Goal: Check status: Check status

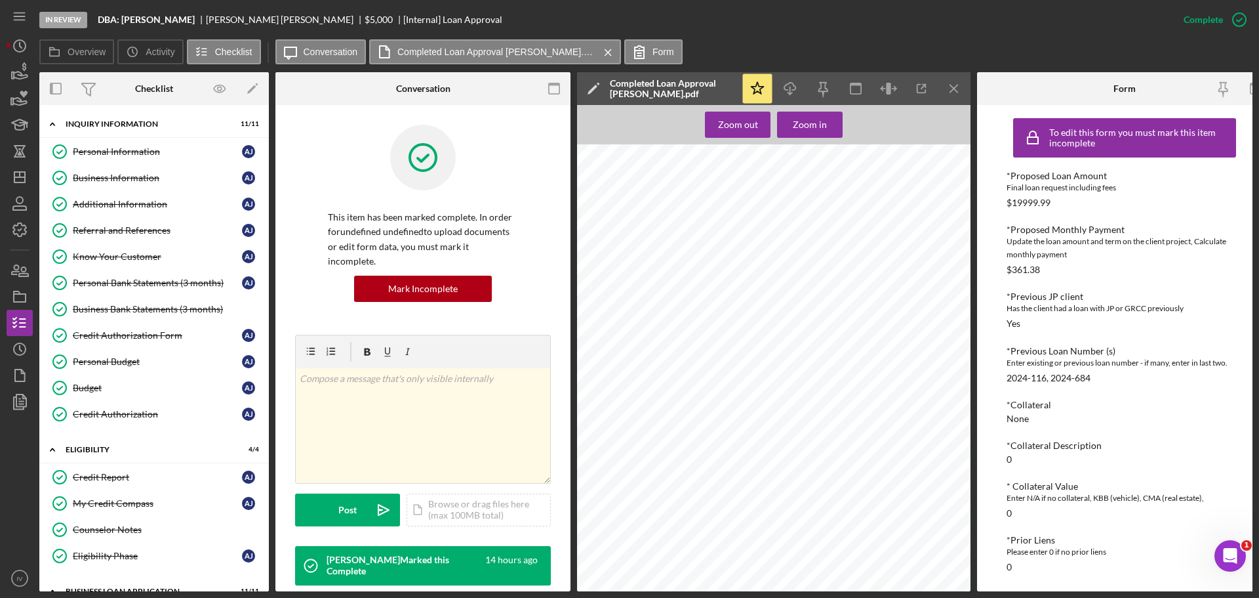
scroll to position [1115, 0]
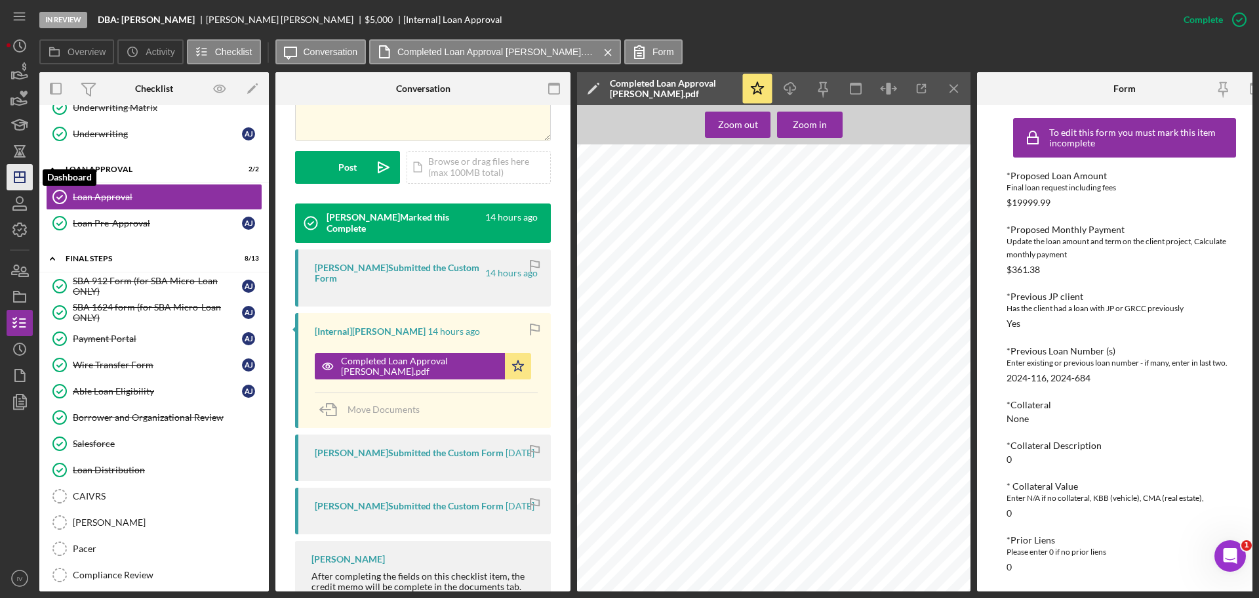
click at [18, 176] on icon "Icon/Dashboard" at bounding box center [19, 177] width 33 height 33
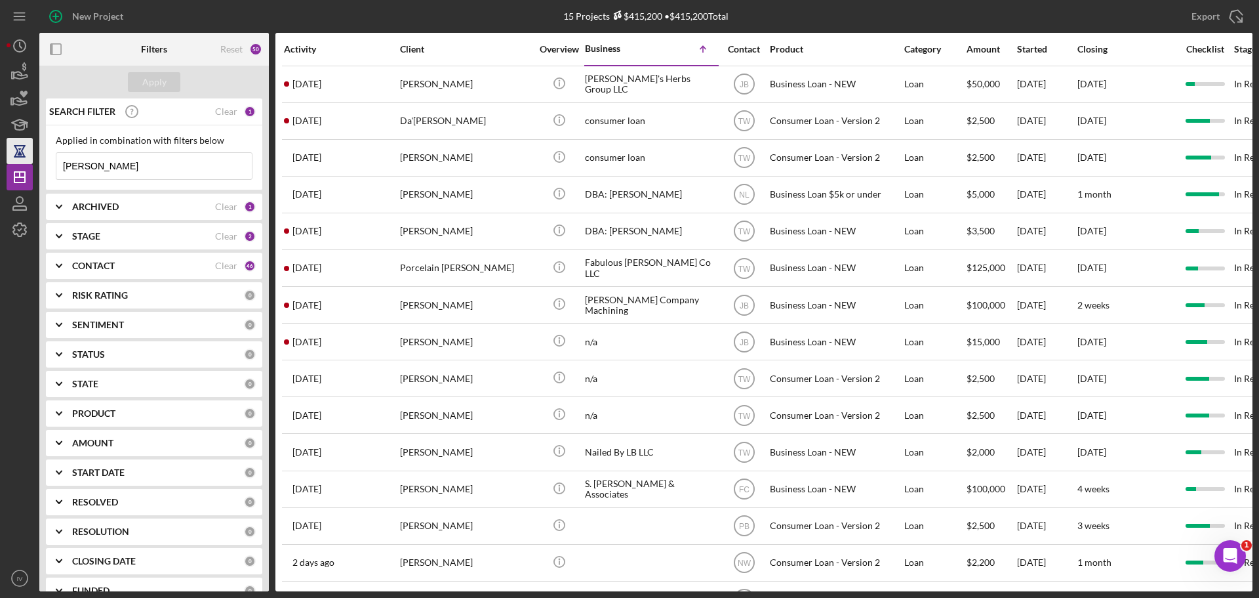
drag, startPoint x: 123, startPoint y: 170, endPoint x: 20, endPoint y: 154, distance: 104.2
click at [20, 154] on div "New Project 15 Projects $415,200 • $415,200 Total [PERSON_NAME] Export Icon/Exp…" at bounding box center [630, 295] width 1246 height 591
type input "ujoh"
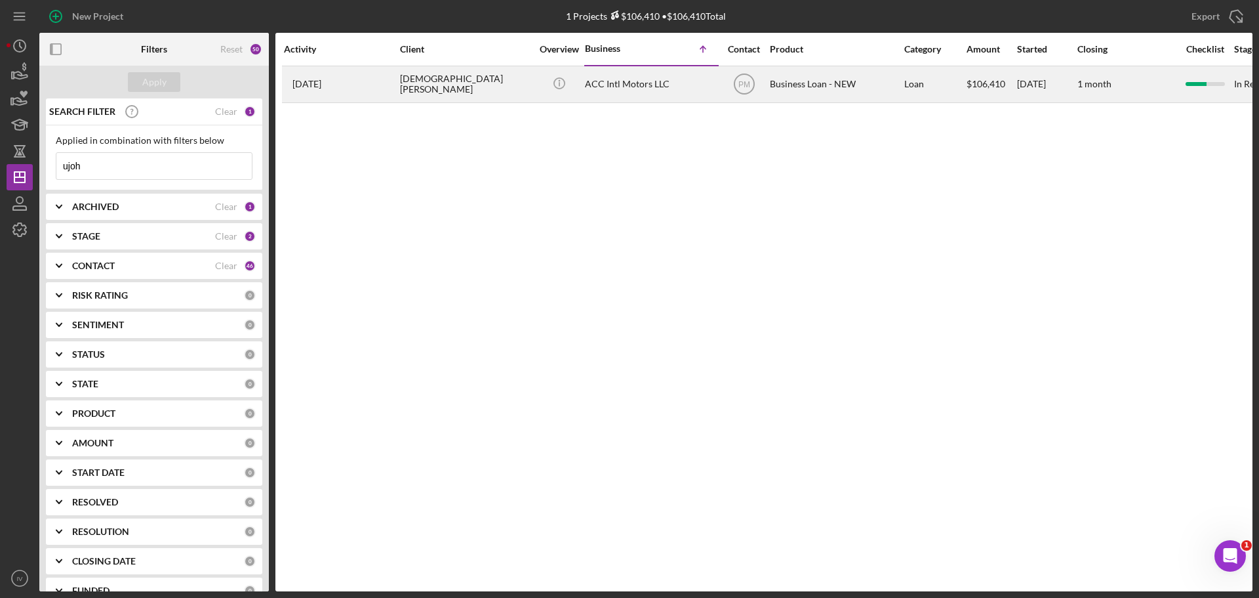
click at [428, 82] on div "[DEMOGRAPHIC_DATA][PERSON_NAME]" at bounding box center [465, 84] width 131 height 35
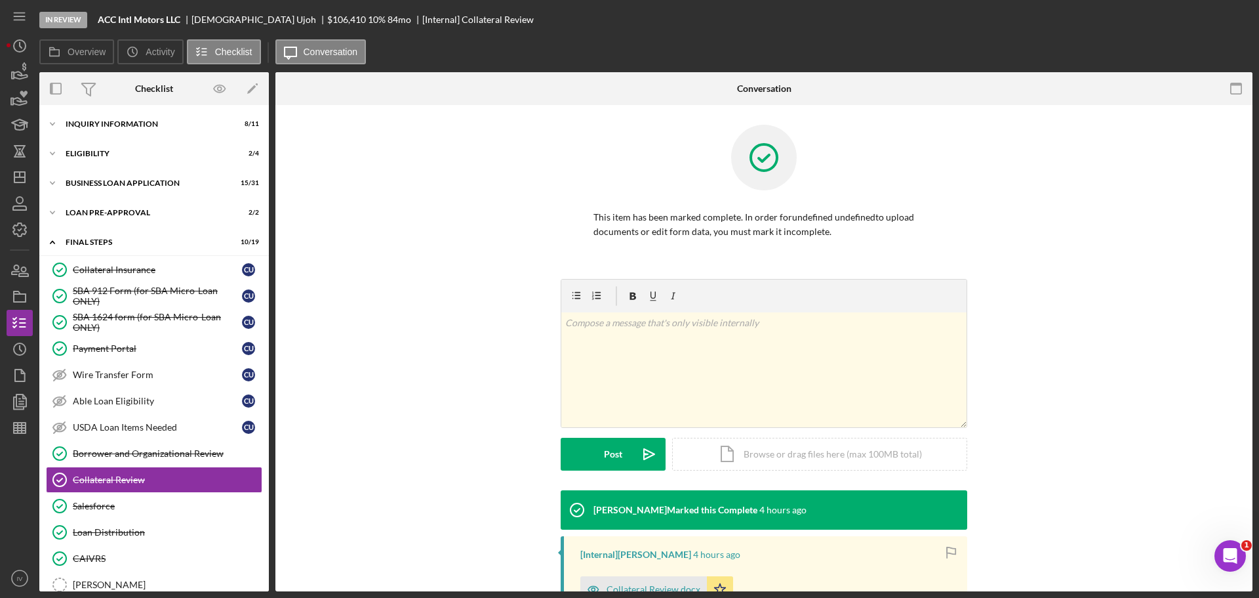
scroll to position [131, 0]
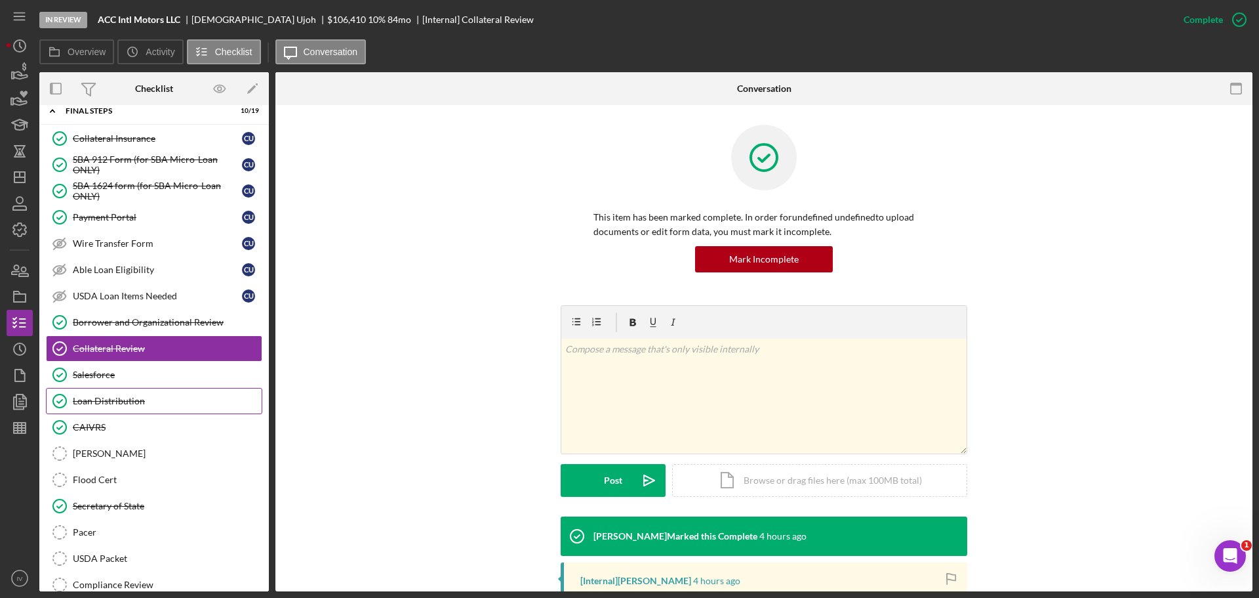
click at [133, 396] on div "Loan Distribution" at bounding box center [167, 401] width 189 height 10
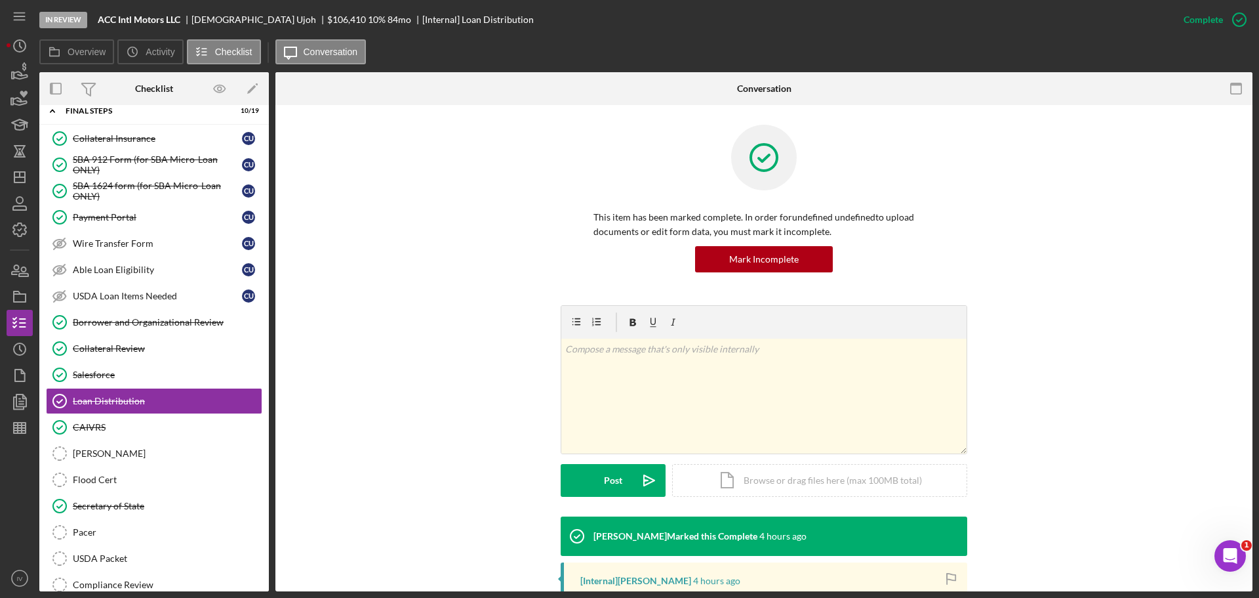
scroll to position [197, 0]
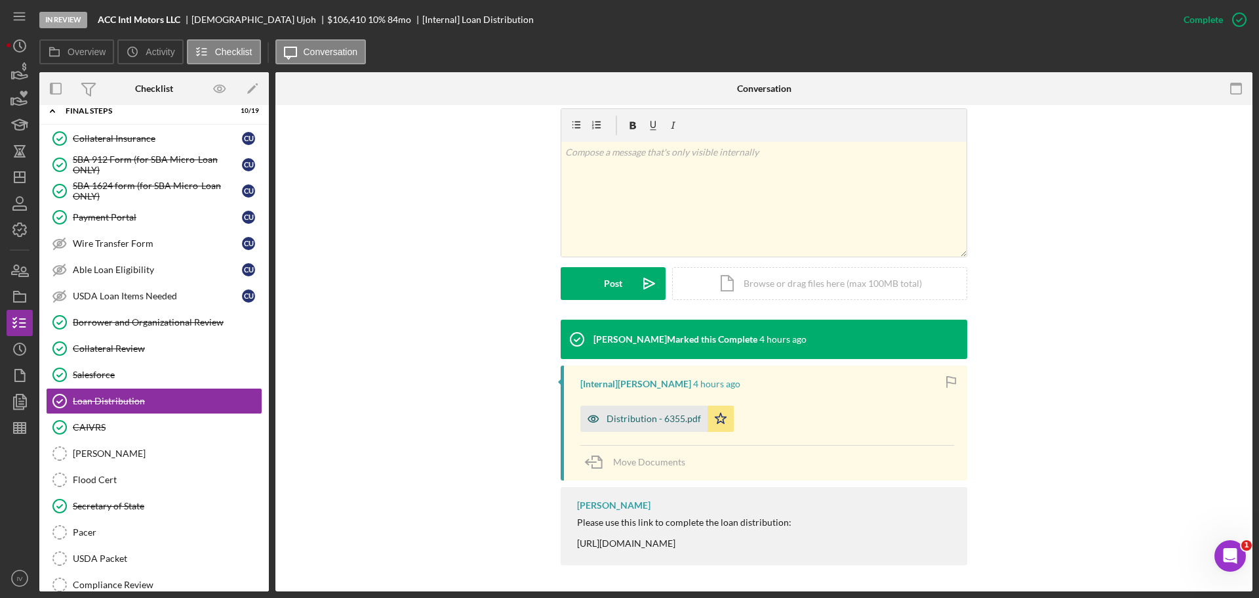
click at [620, 420] on div "Distribution - 6355.pdf" at bounding box center [654, 418] width 94 height 10
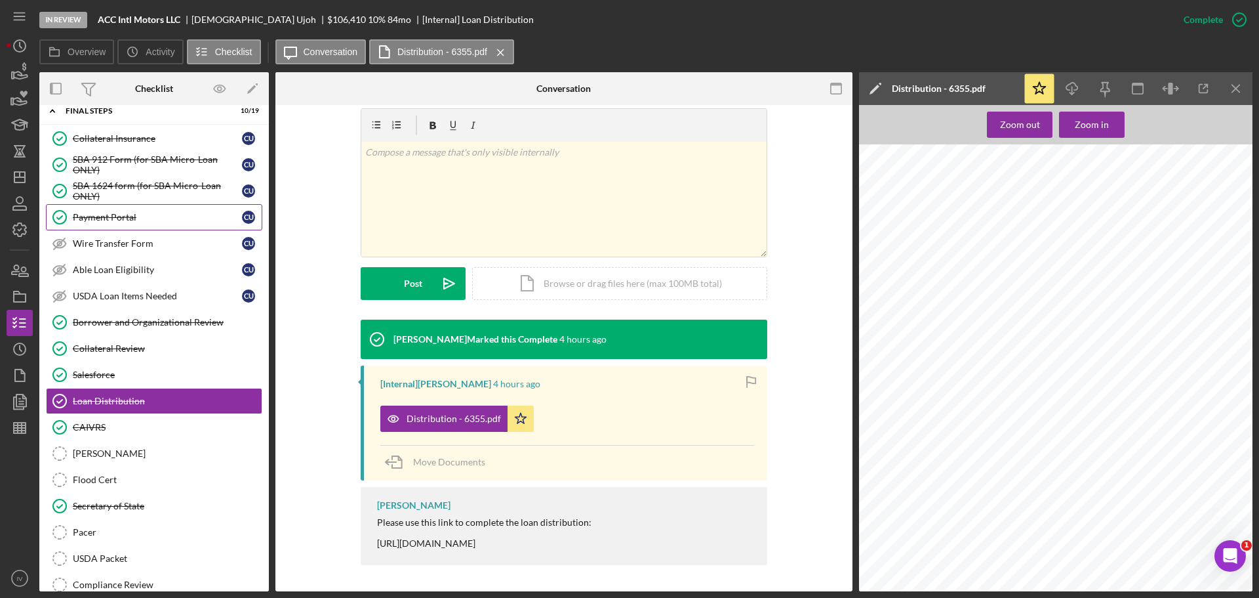
scroll to position [0, 0]
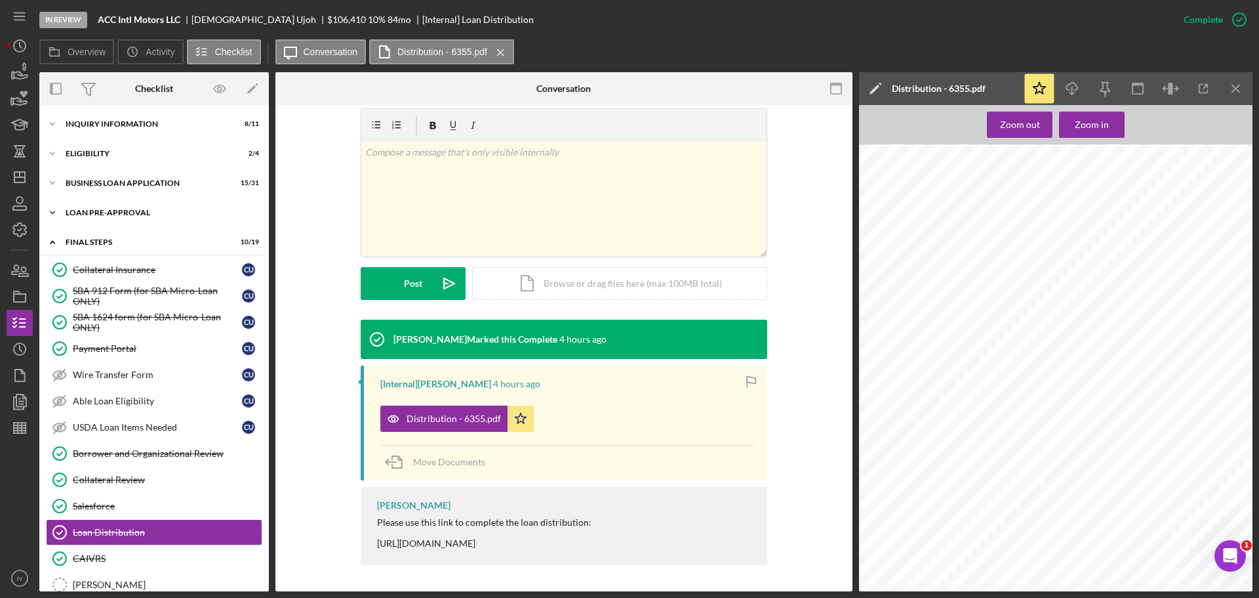
click at [120, 211] on div "LOAN PRE-APPROVAL" at bounding box center [159, 213] width 187 height 8
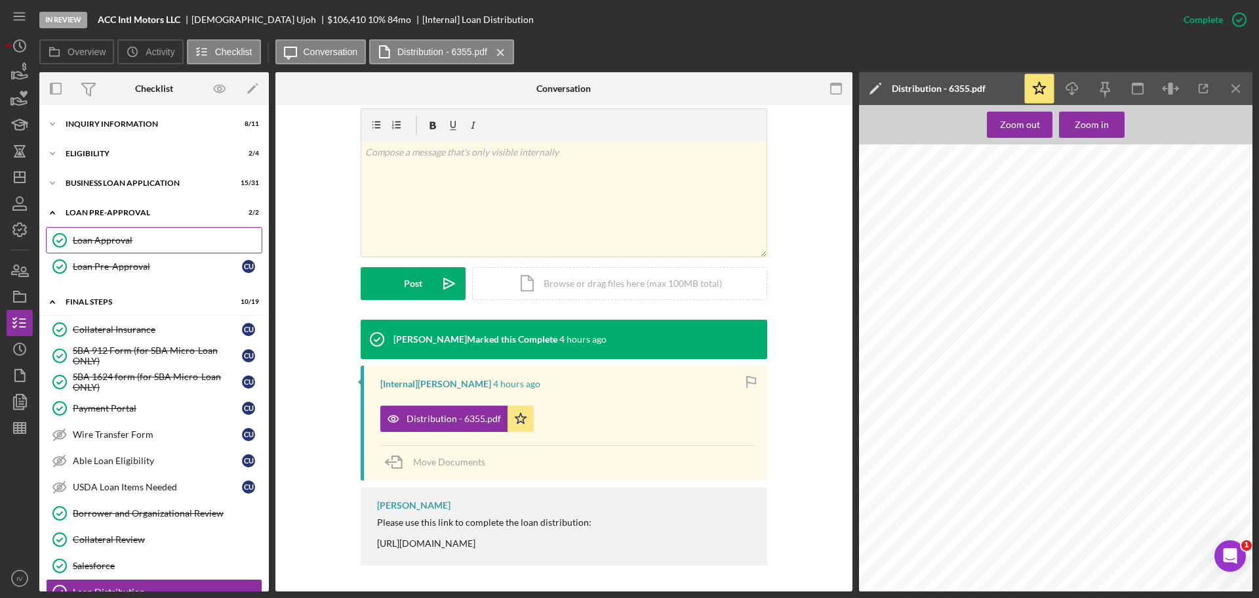
click at [86, 239] on div "Loan Approval" at bounding box center [167, 240] width 189 height 10
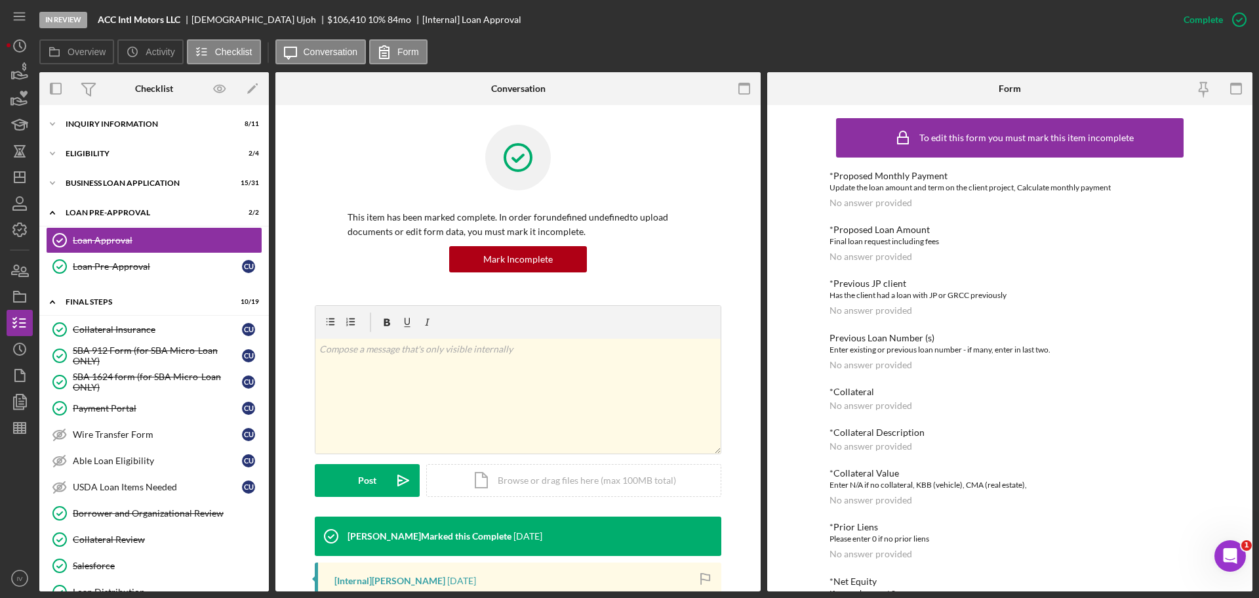
scroll to position [197, 0]
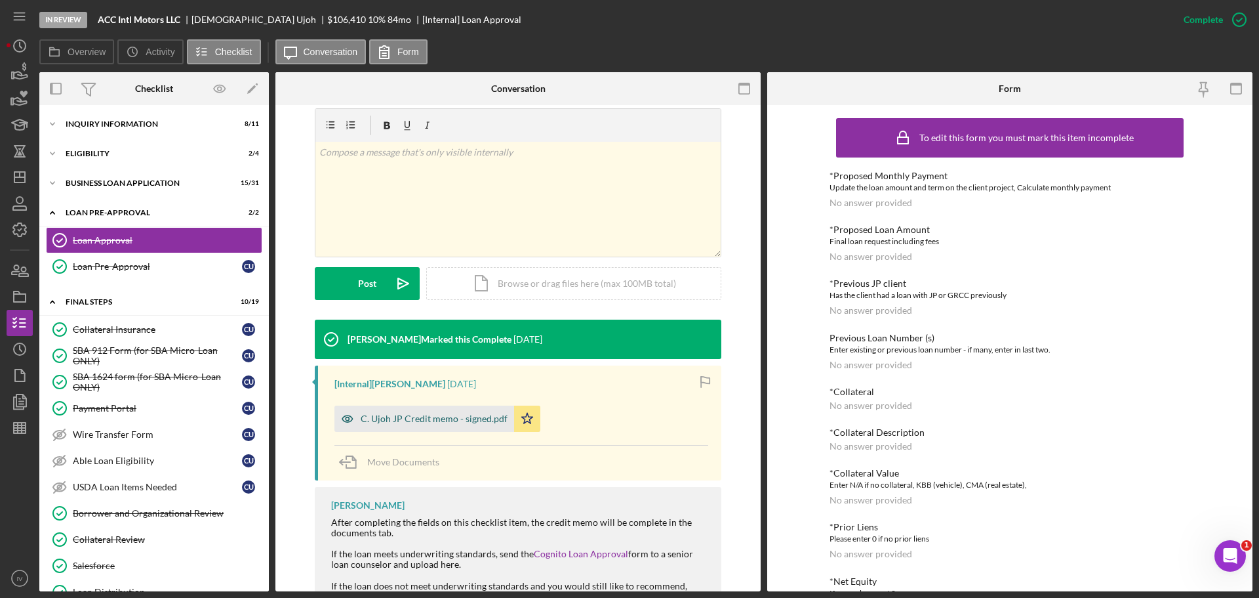
click at [401, 414] on div "C. Ujoh JP Credit memo - signed.pdf" at bounding box center [434, 418] width 147 height 10
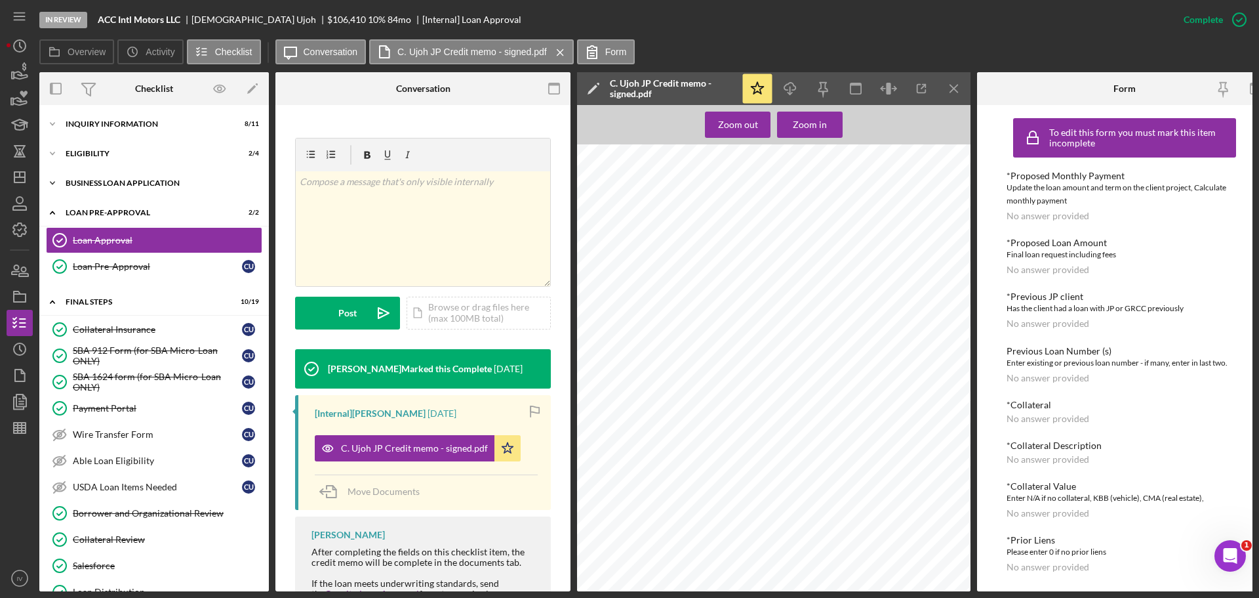
click at [94, 184] on div "BUSINESS LOAN APPLICATION" at bounding box center [159, 183] width 187 height 8
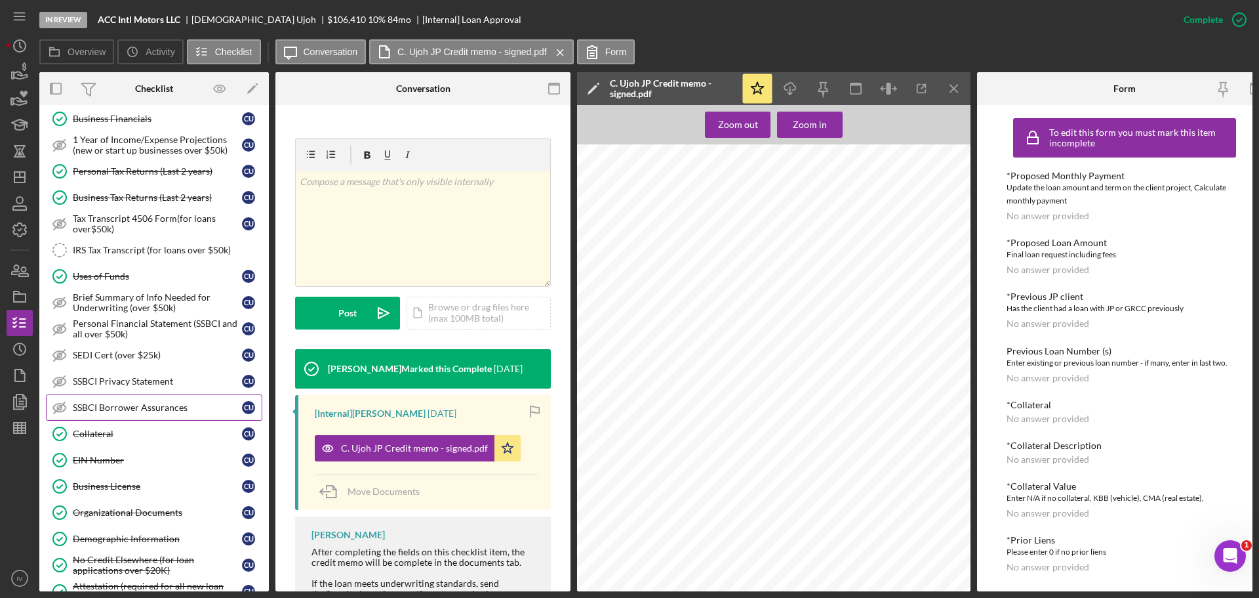
click at [126, 409] on div "SSBCI Borrower Assurances" at bounding box center [157, 407] width 169 height 10
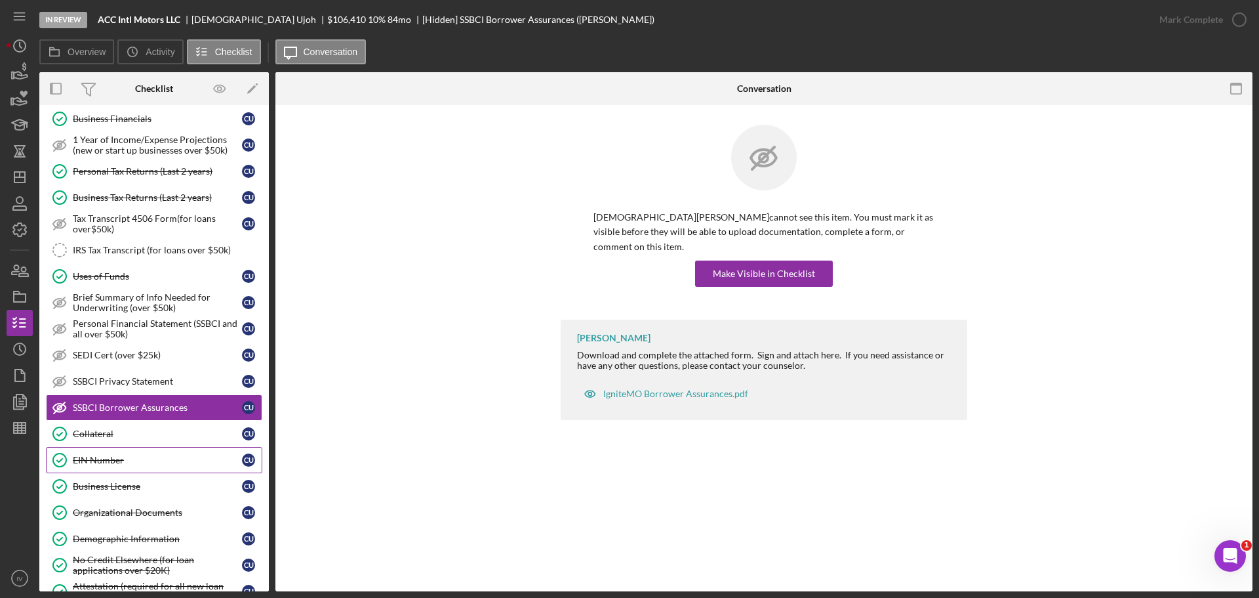
click at [100, 455] on div "EIN Number" at bounding box center [157, 460] width 169 height 10
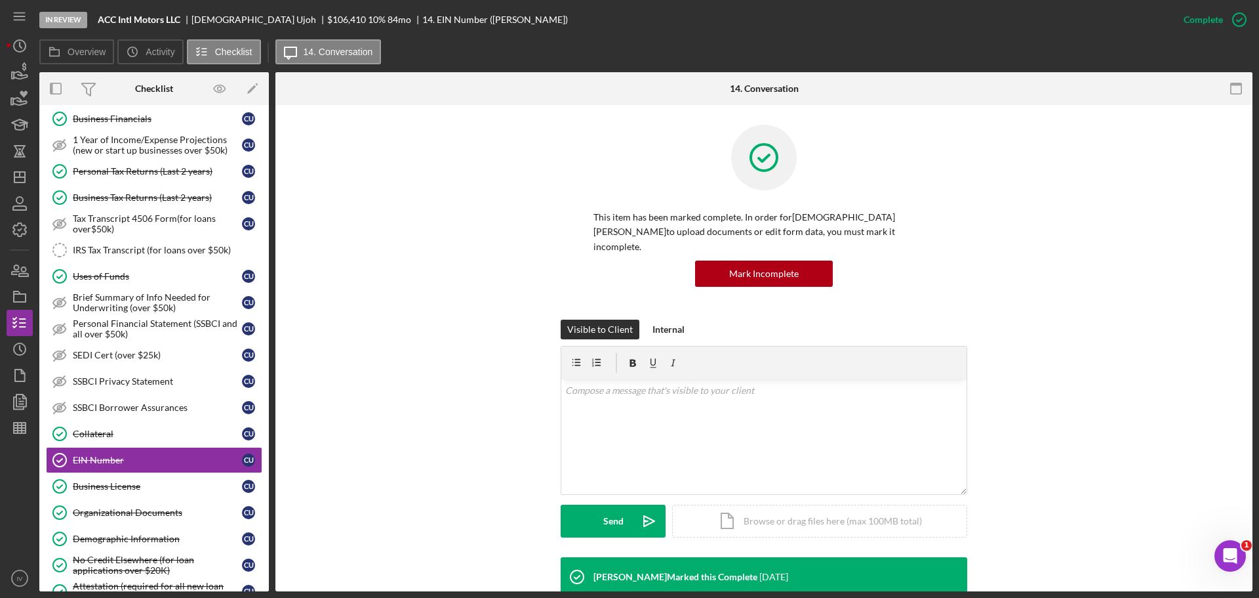
scroll to position [276, 0]
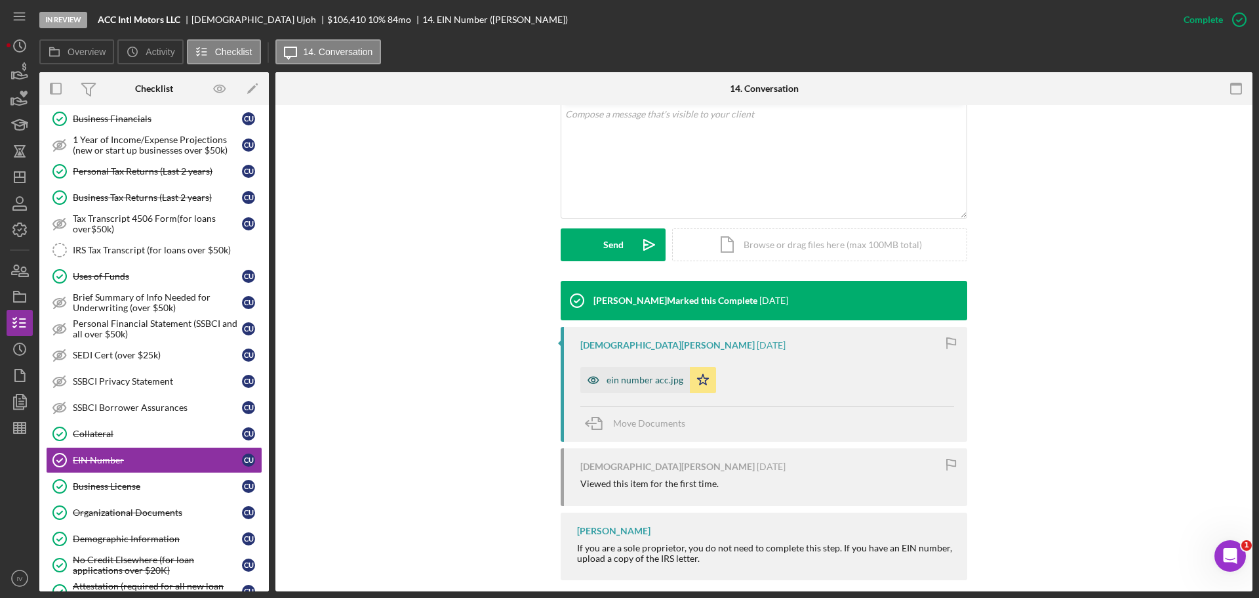
click at [632, 375] on div "ein number acc.jpg" at bounding box center [645, 380] width 77 height 10
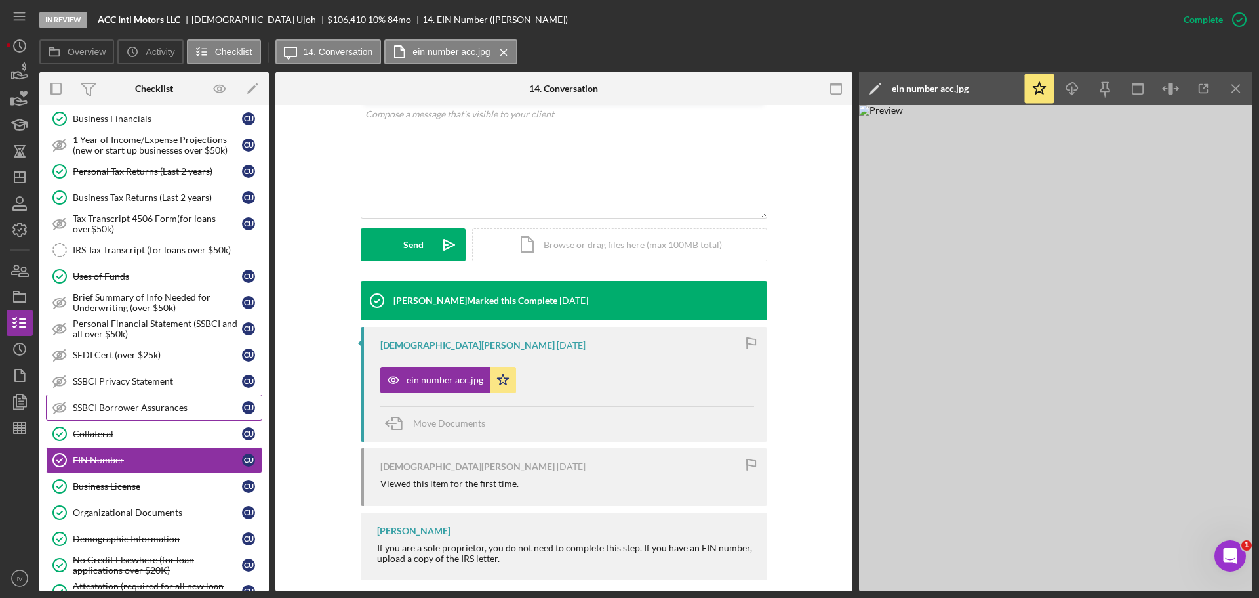
scroll to position [394, 0]
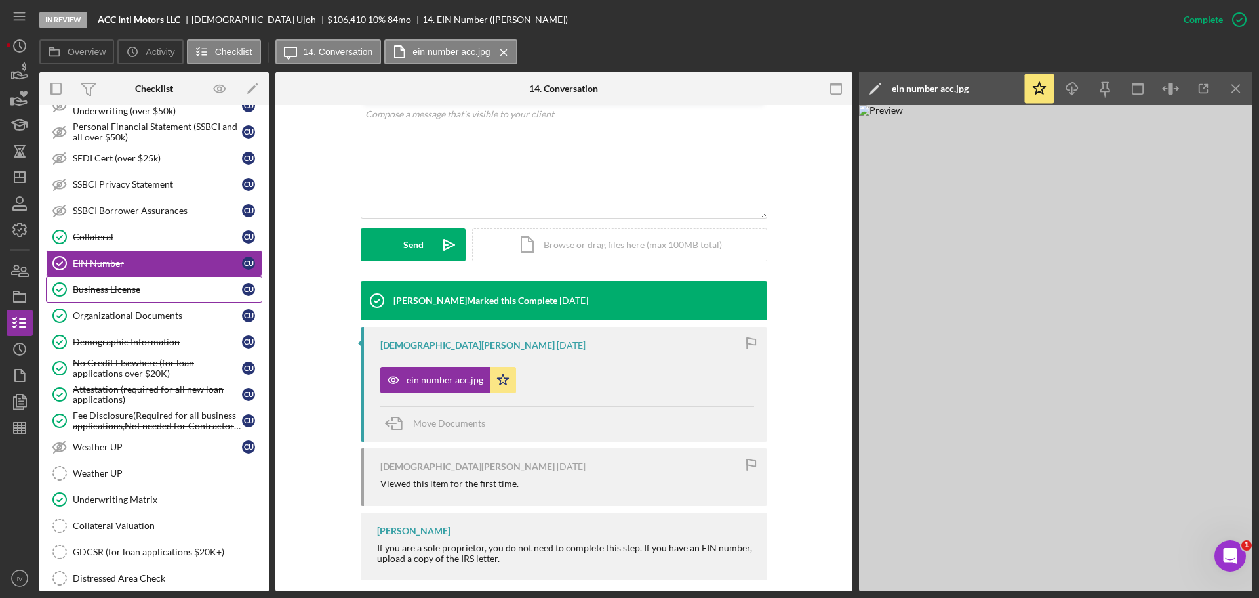
click at [108, 292] on div "Business License" at bounding box center [157, 289] width 169 height 10
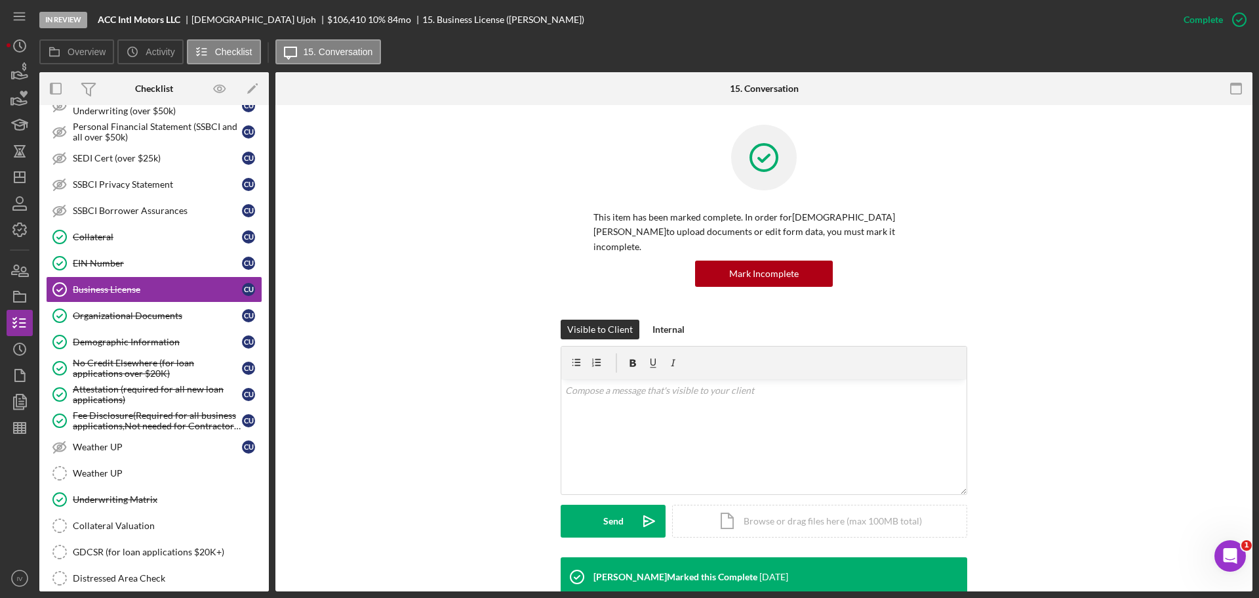
scroll to position [306, 0]
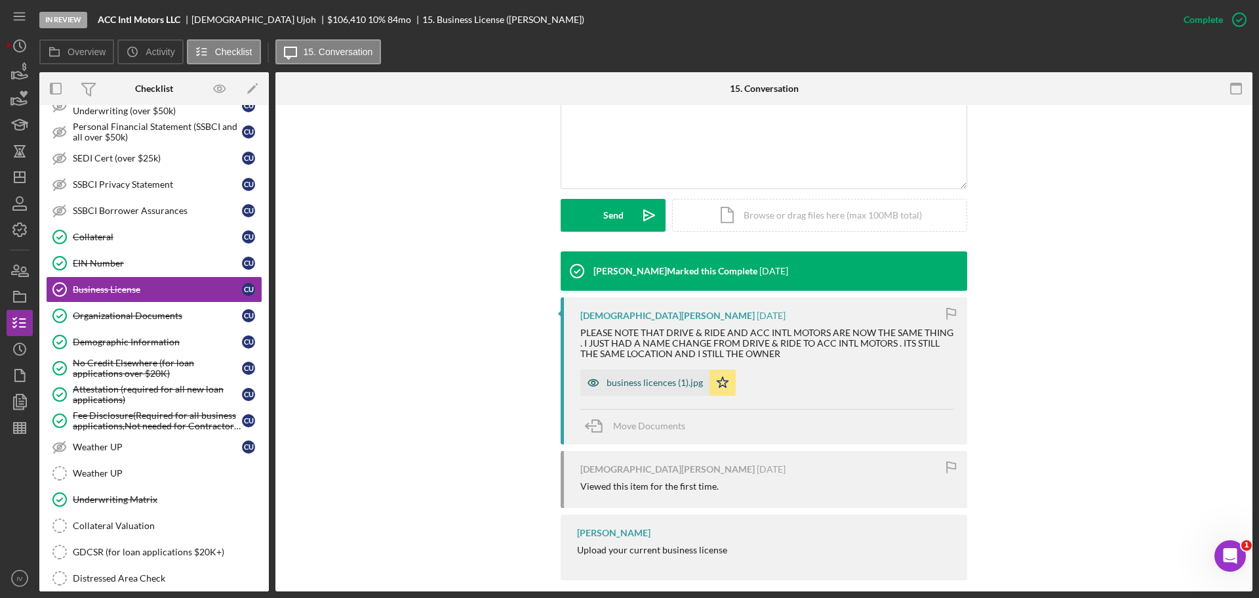
click at [639, 374] on div "business licences (1).jpg" at bounding box center [645, 382] width 129 height 26
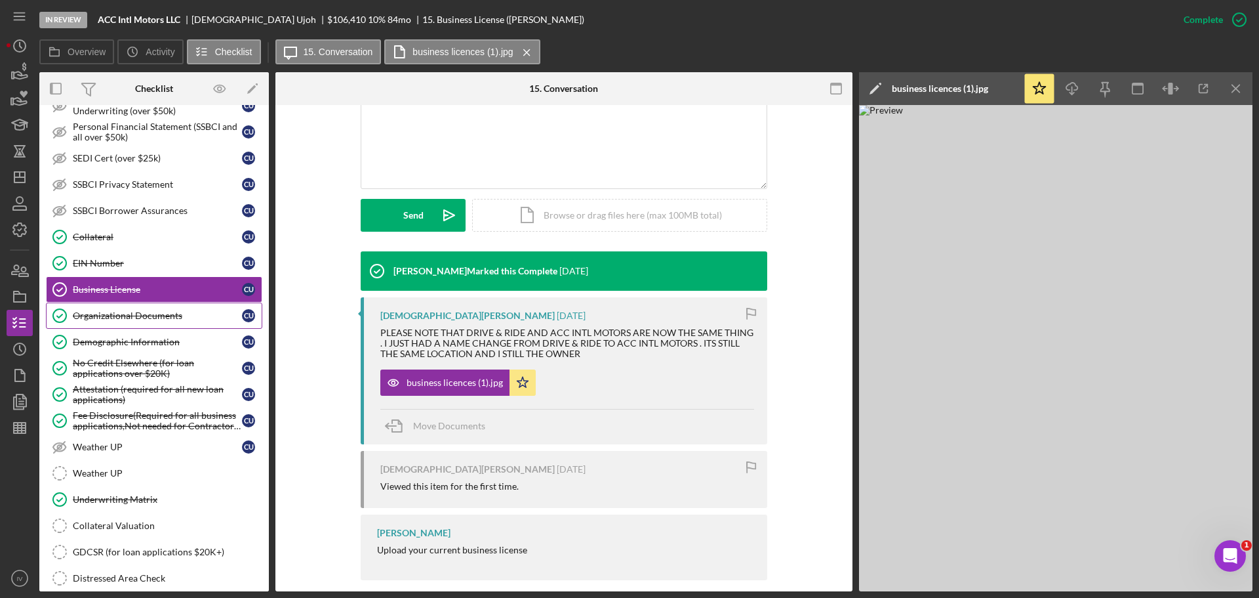
click at [130, 319] on div "Organizational Documents" at bounding box center [157, 315] width 169 height 10
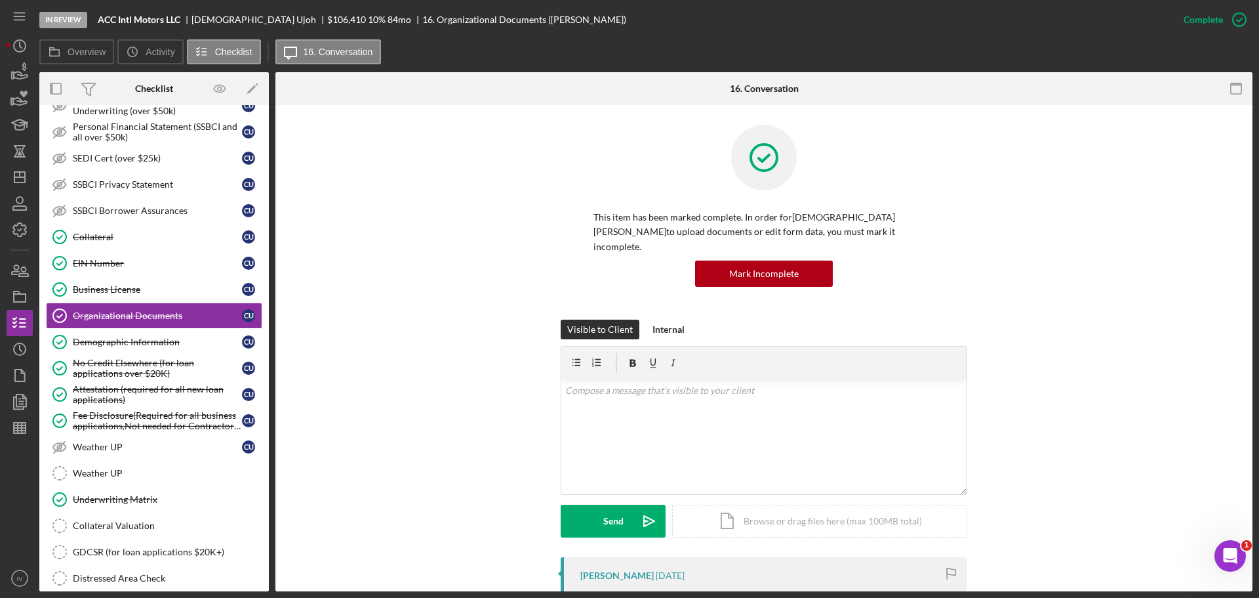
scroll to position [262, 0]
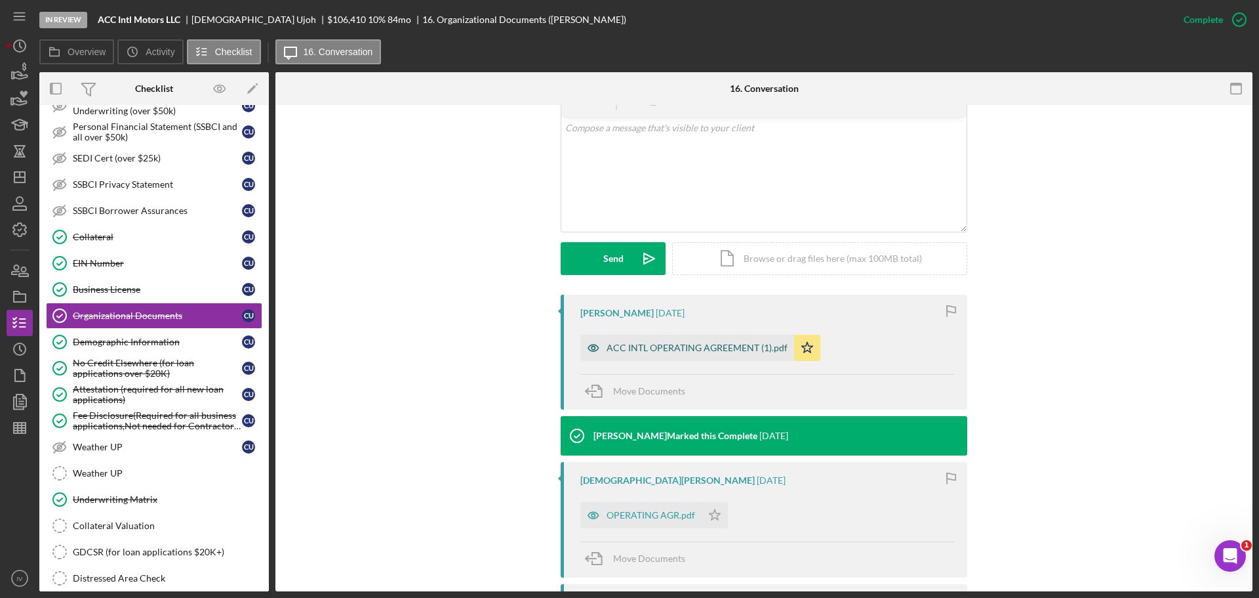
click at [680, 342] on div "ACC INTL OPERATING AGREEMENT (1).pdf" at bounding box center [697, 347] width 181 height 10
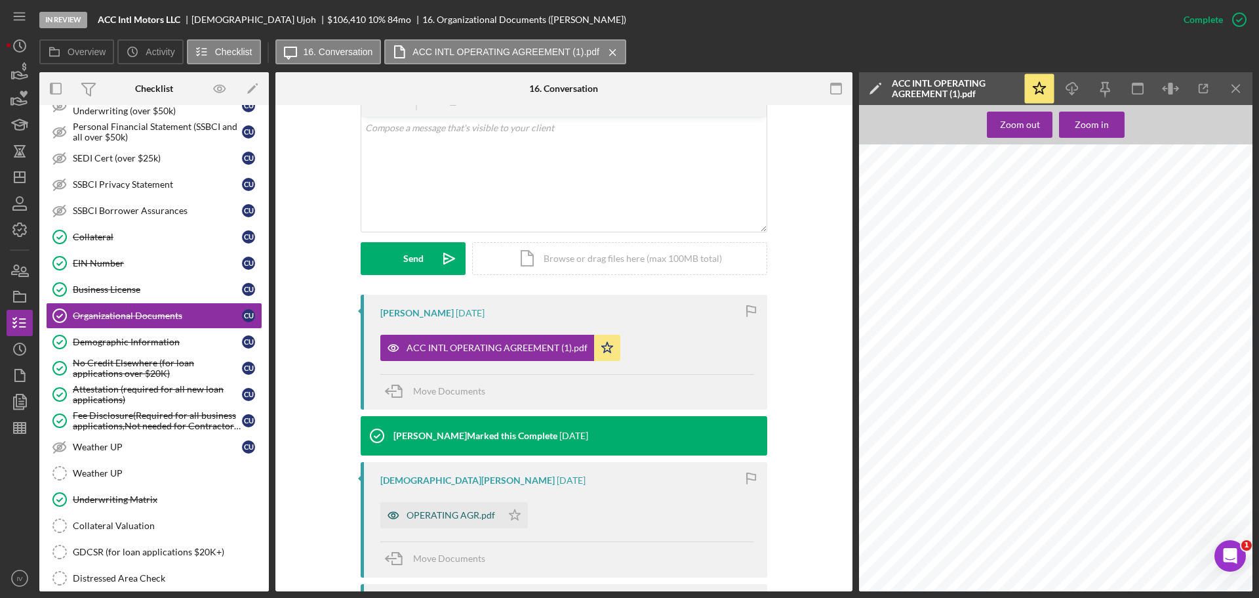
click at [415, 510] on div "OPERATING AGR.pdf" at bounding box center [451, 515] width 89 height 10
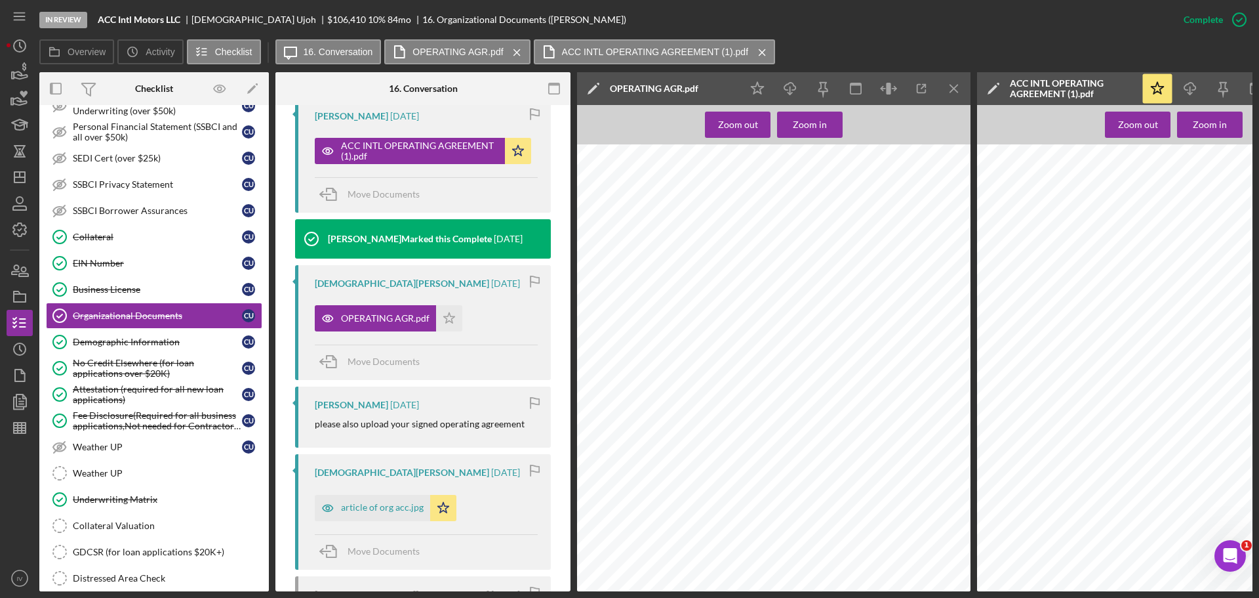
scroll to position [540, 0]
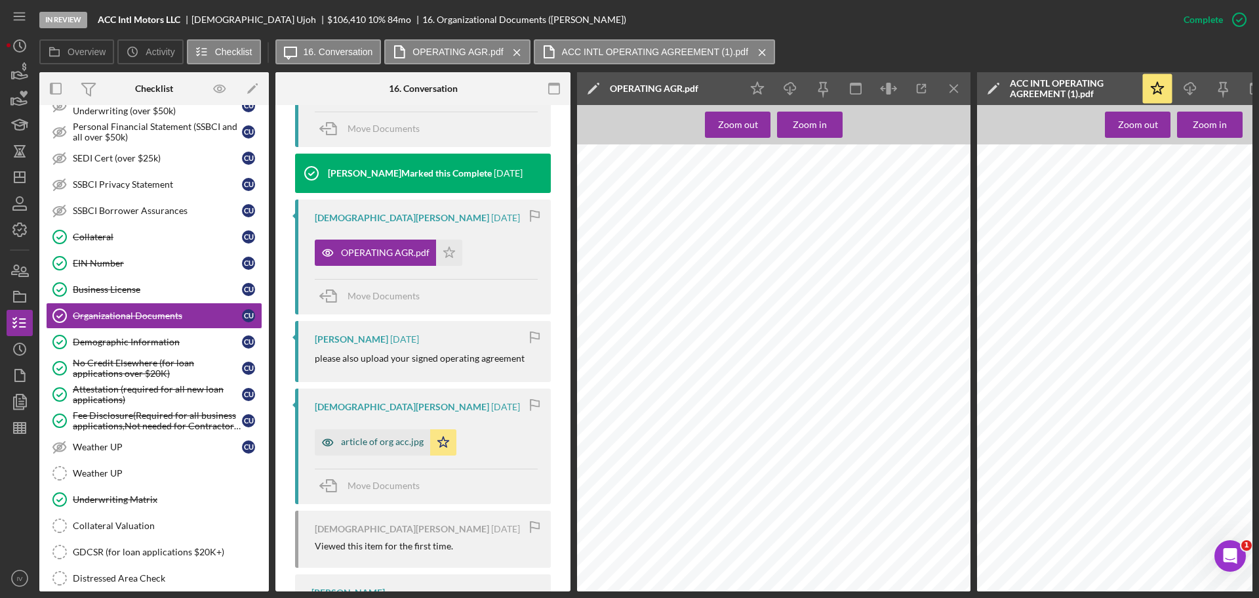
click at [364, 436] on div "article of org acc.jpg" at bounding box center [382, 441] width 83 height 10
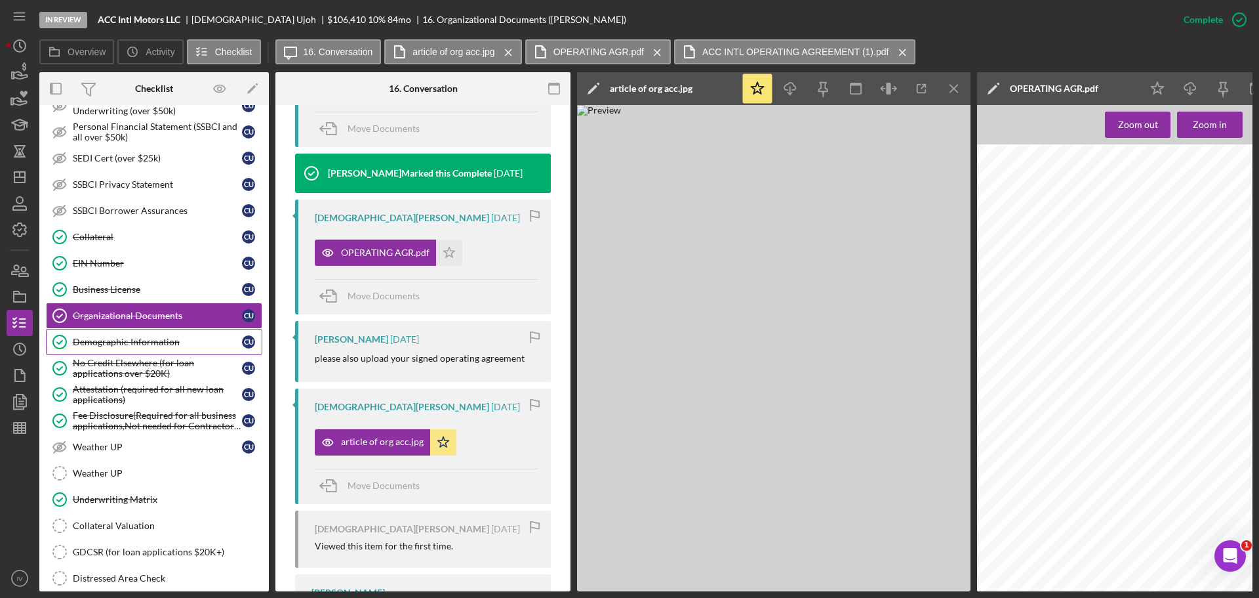
click at [123, 339] on div "Demographic Information" at bounding box center [157, 341] width 169 height 10
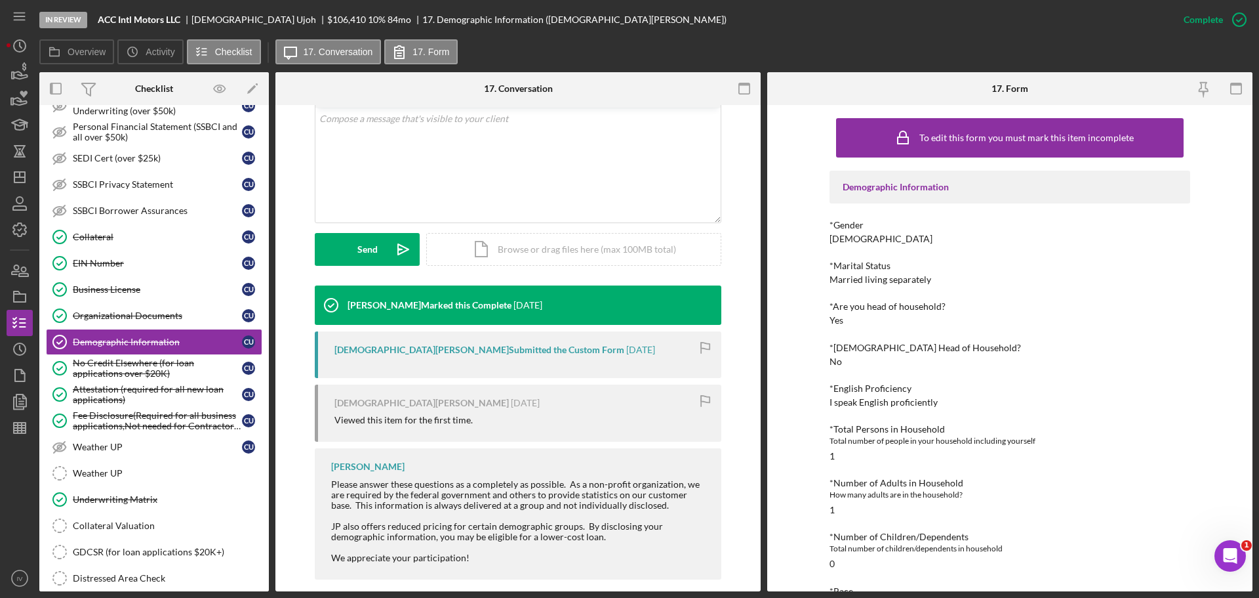
scroll to position [328, 0]
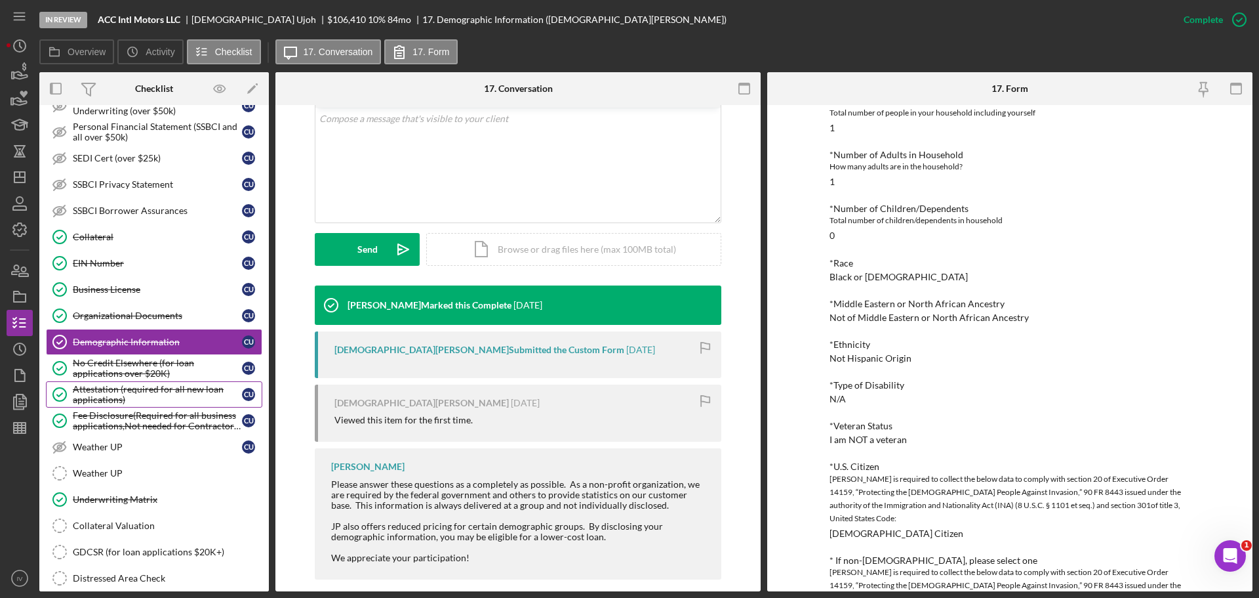
click at [115, 391] on div "Attestation (required for all new loan applications)" at bounding box center [157, 394] width 169 height 21
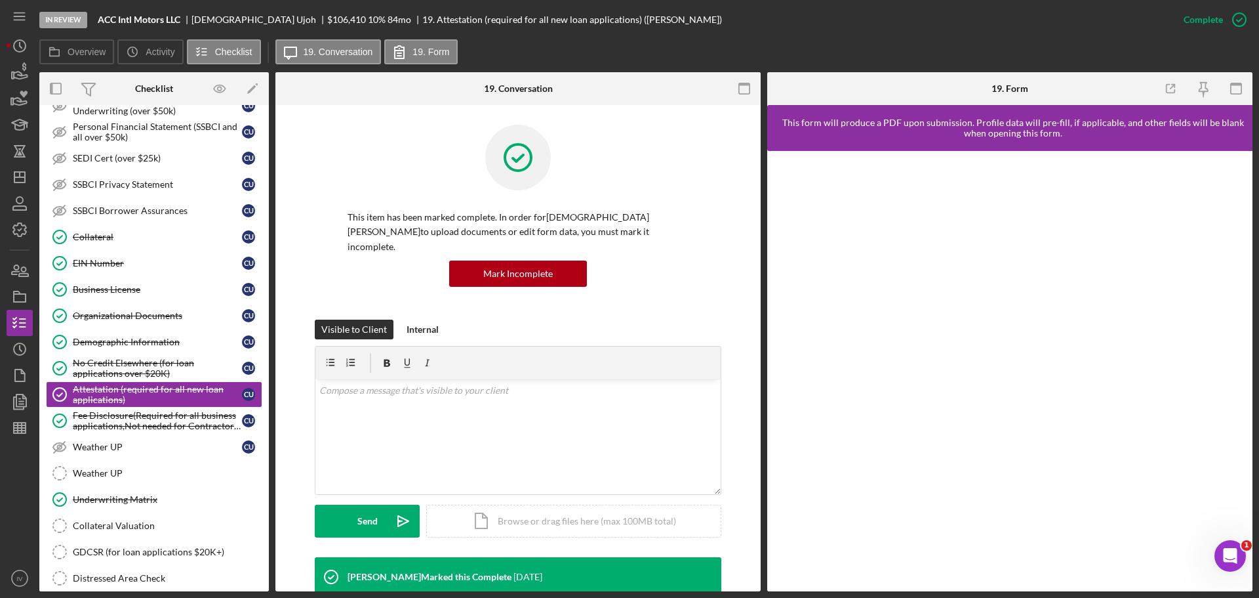
scroll to position [262, 0]
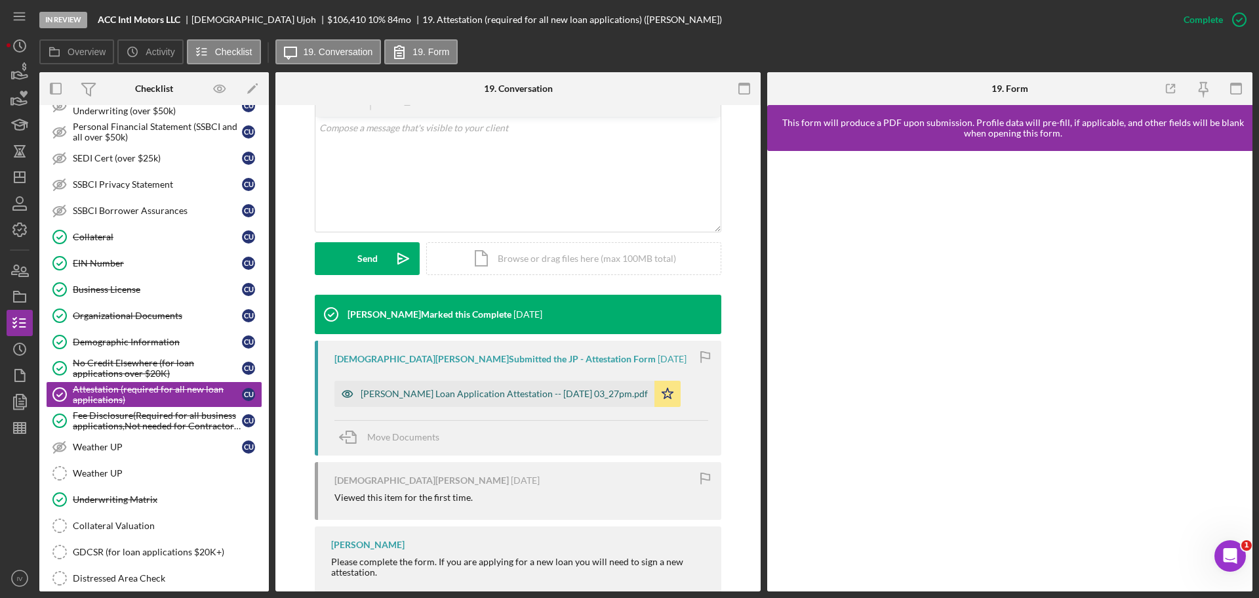
click at [405, 388] on div "[PERSON_NAME] Loan Application Attestation -- [DATE] 03_27pm.pdf" at bounding box center [504, 393] width 287 height 10
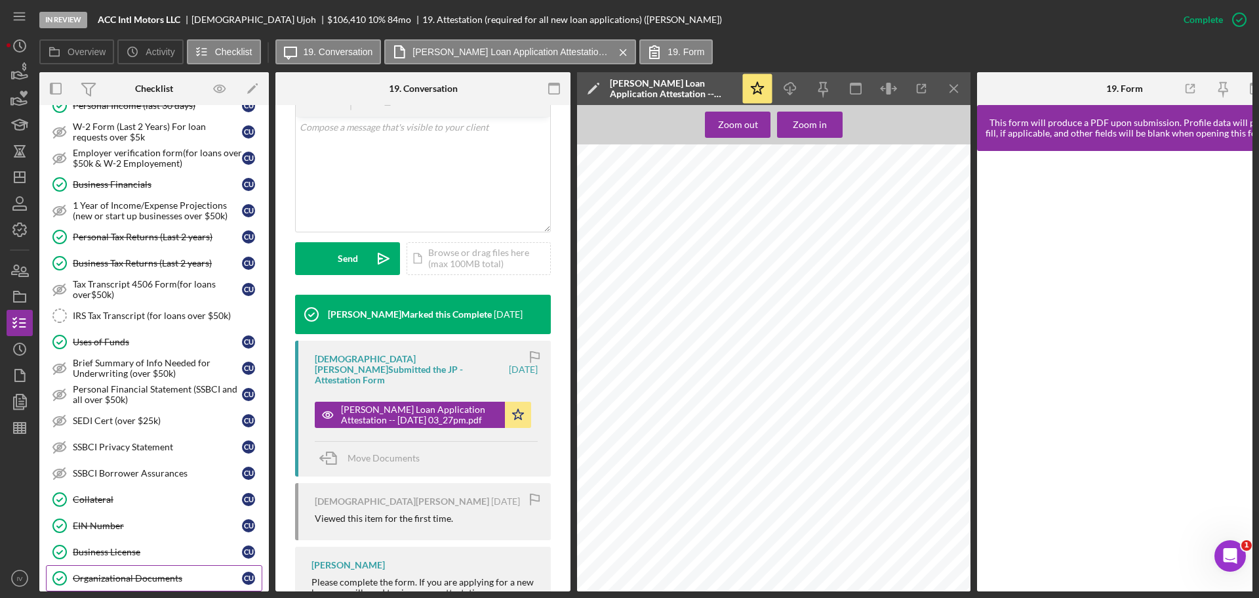
scroll to position [0, 0]
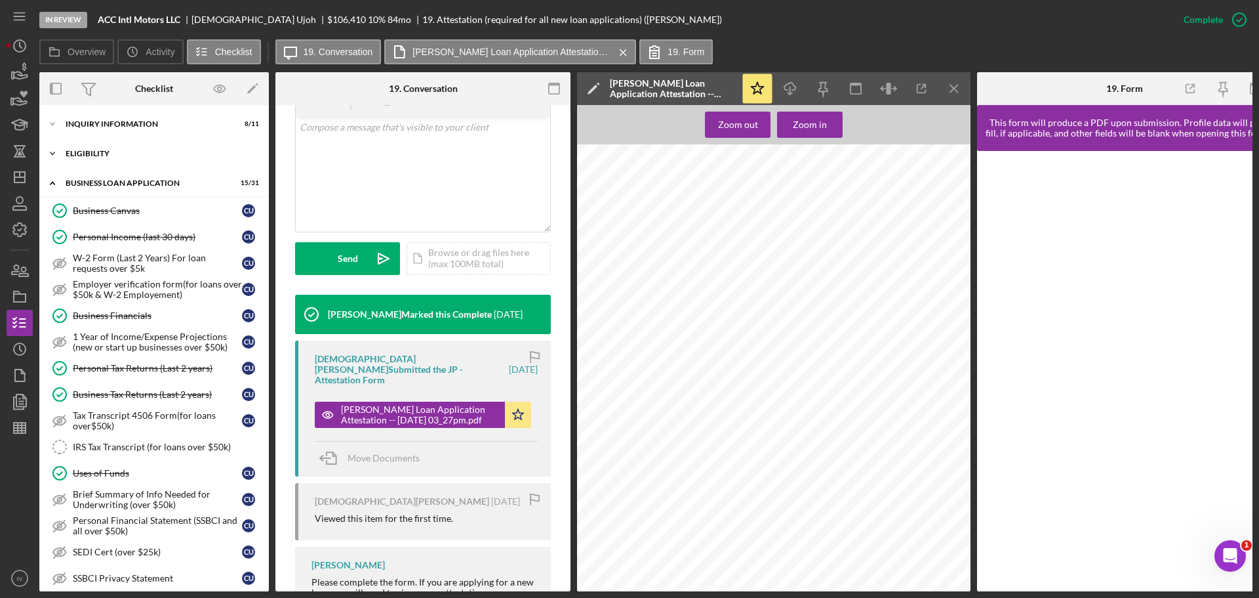
click at [97, 157] on div "Icon/Expander ELIGIBILITY 2 / 4" at bounding box center [154, 153] width 230 height 26
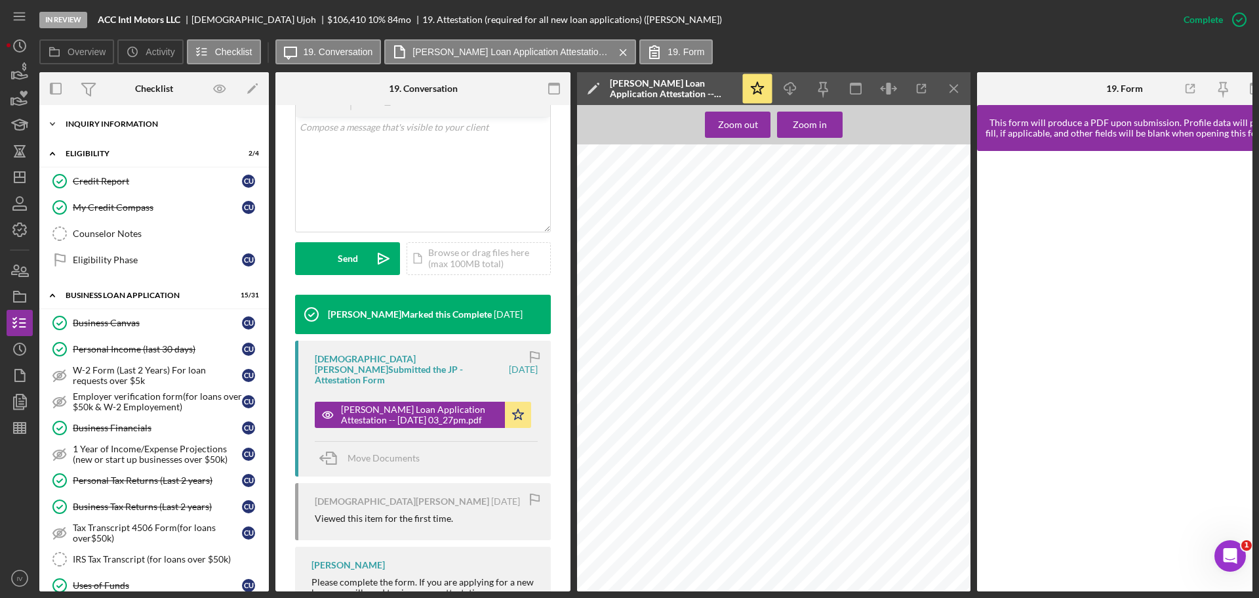
click at [107, 123] on div "INQUIRY INFORMATION" at bounding box center [159, 124] width 187 height 8
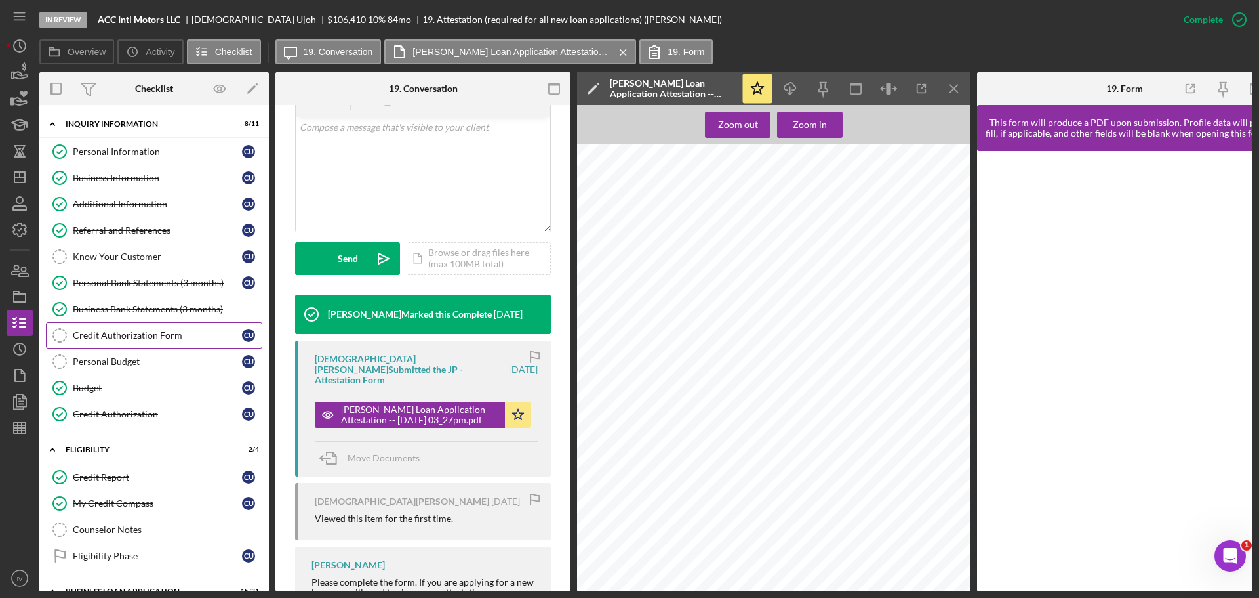
scroll to position [66, 0]
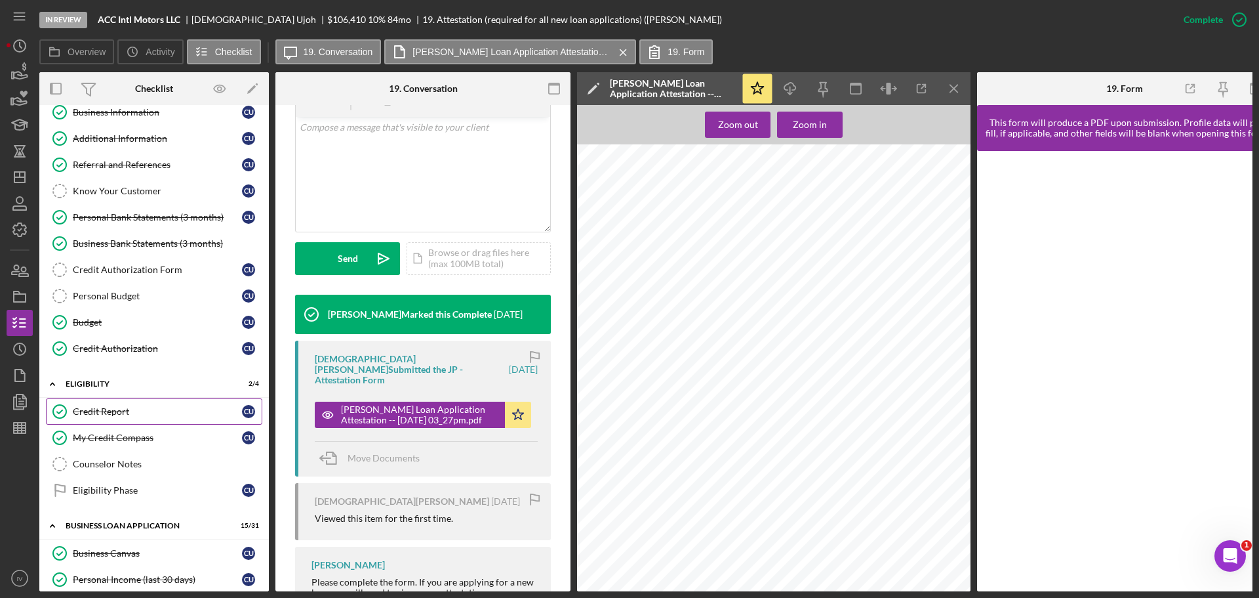
click at [99, 412] on div "Credit Report" at bounding box center [157, 411] width 169 height 10
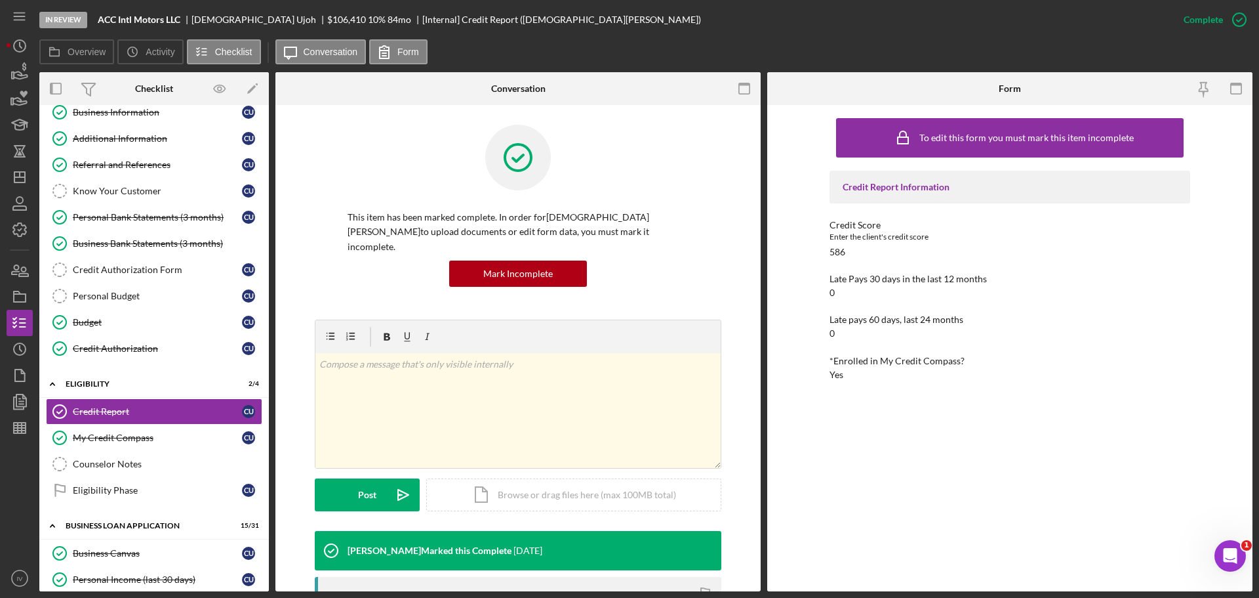
scroll to position [197, 0]
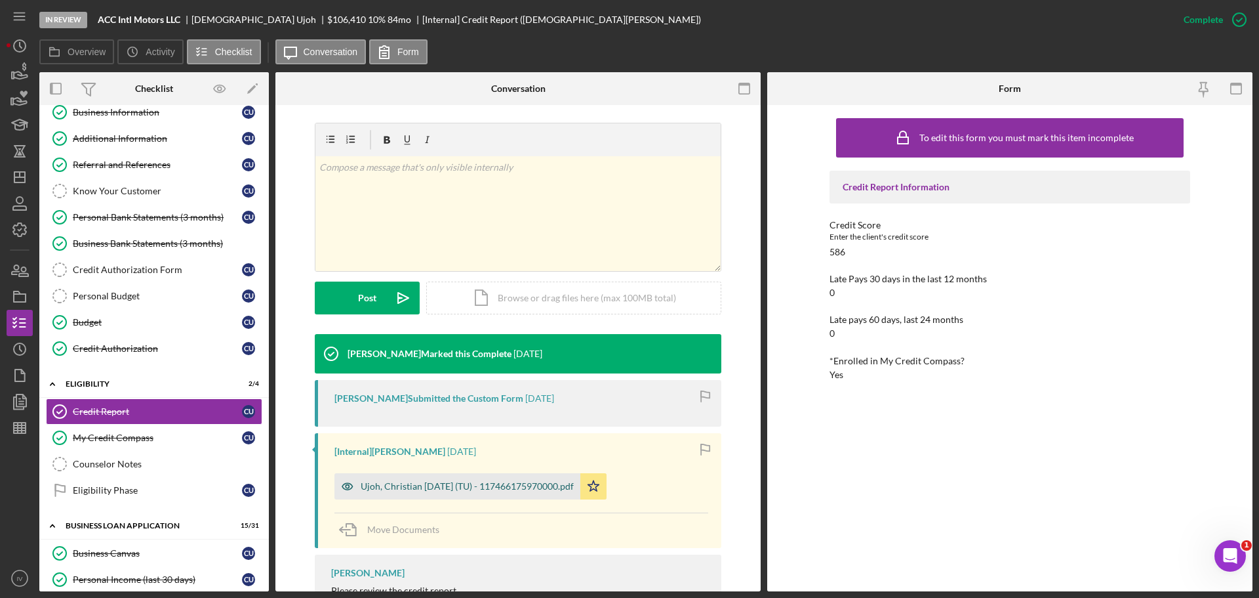
click at [386, 481] on div "Ujoh, Christian [DATE] (TU) - 117466175970000.pdf" at bounding box center [467, 486] width 213 height 10
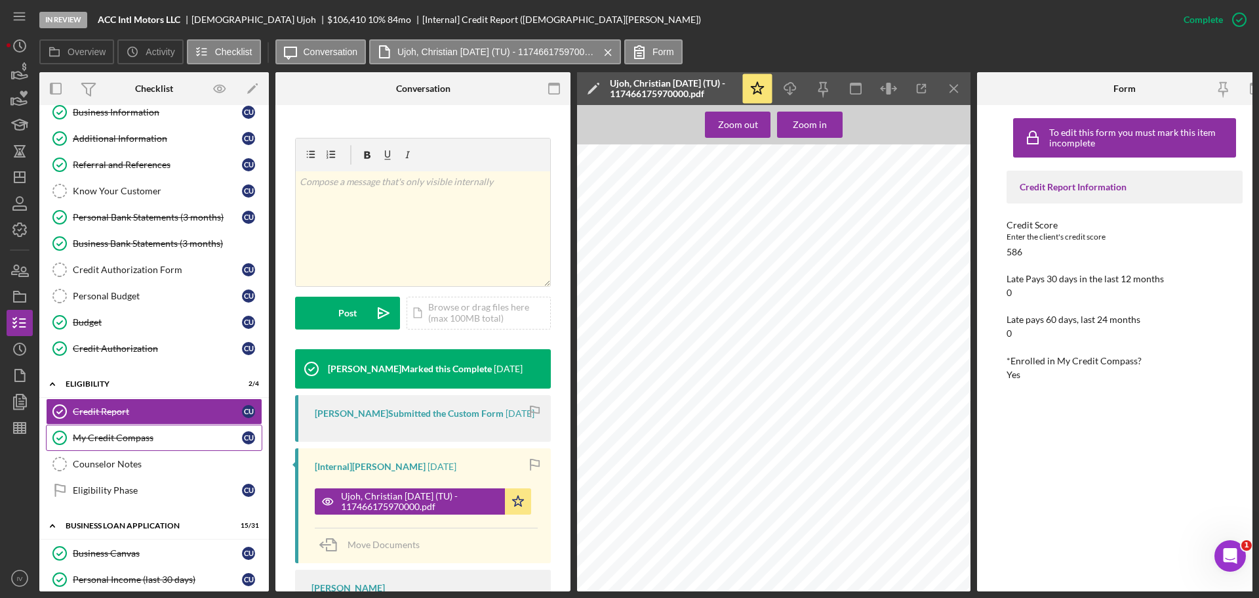
click at [148, 437] on div "My Credit Compass" at bounding box center [157, 437] width 169 height 10
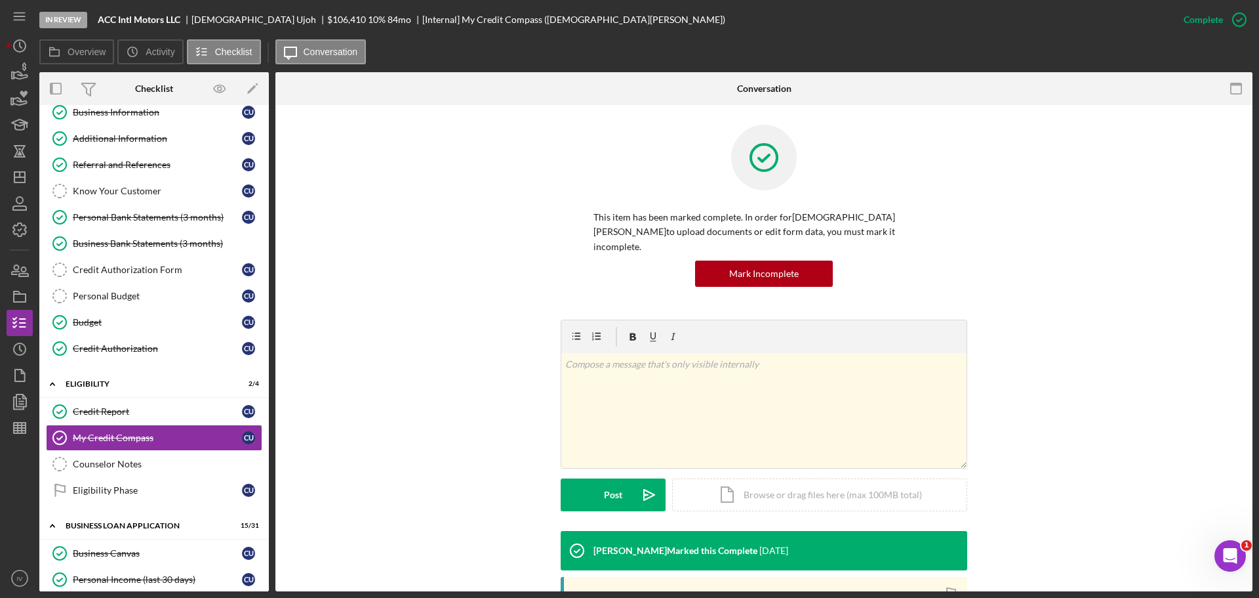
scroll to position [218, 0]
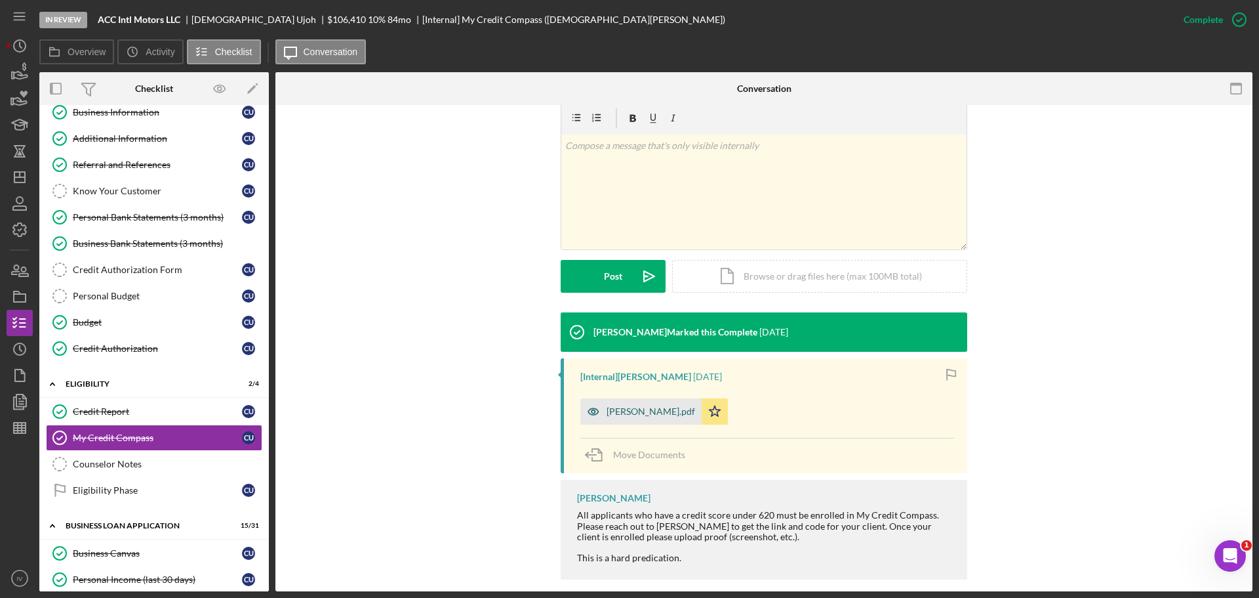
click at [657, 406] on div "[PERSON_NAME].pdf" at bounding box center [651, 411] width 89 height 10
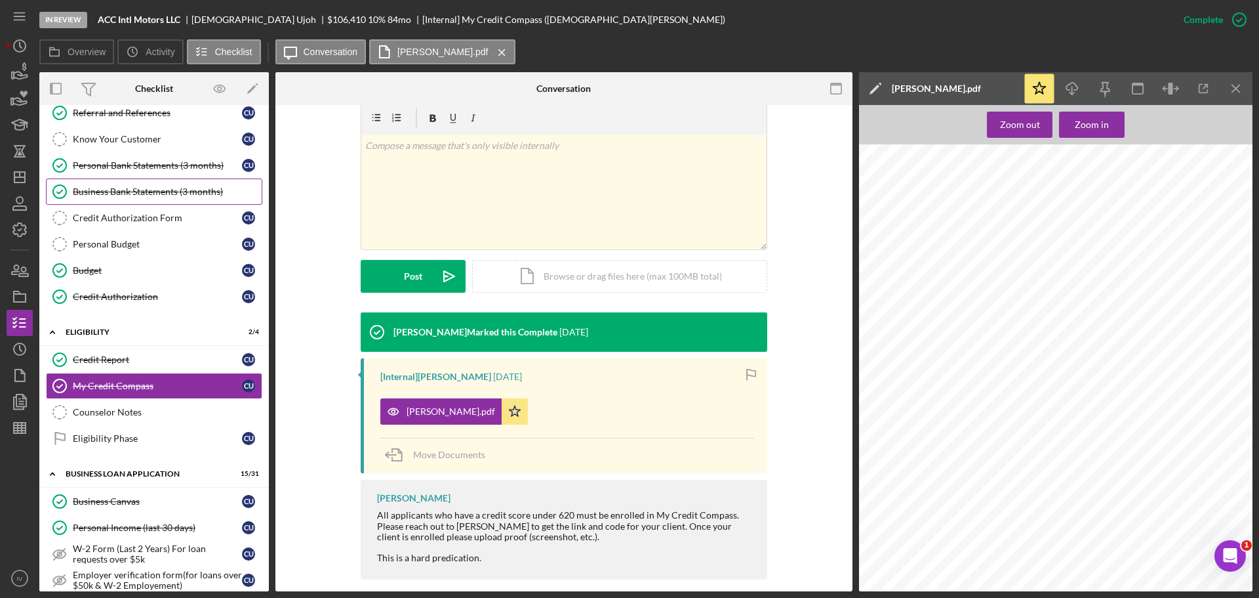
scroll to position [0, 0]
